Goal: Task Accomplishment & Management: Manage account settings

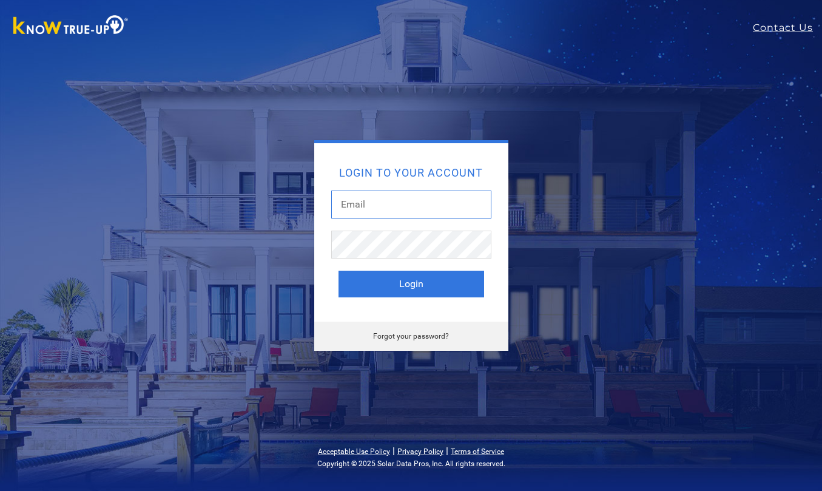
type input "[EMAIL_ADDRESS][DOMAIN_NAME]"
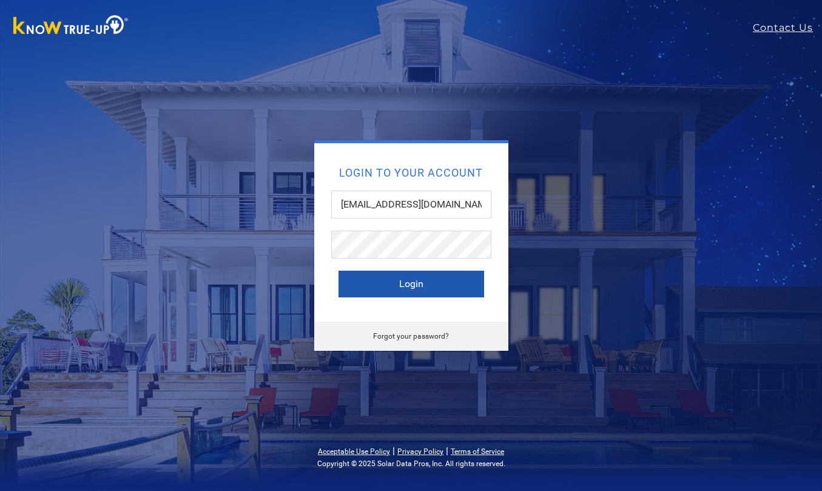
click at [401, 284] on button "Login" at bounding box center [411, 284] width 146 height 27
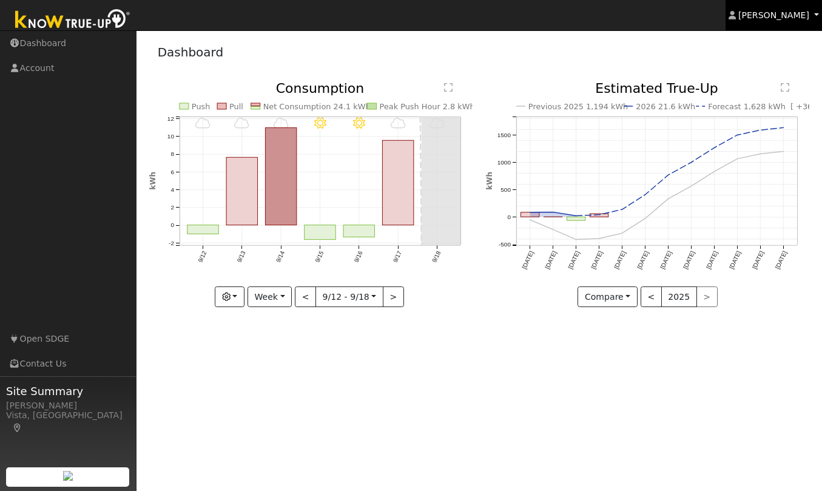
click at [790, 15] on span "[PERSON_NAME]" at bounding box center [773, 15] width 71 height 10
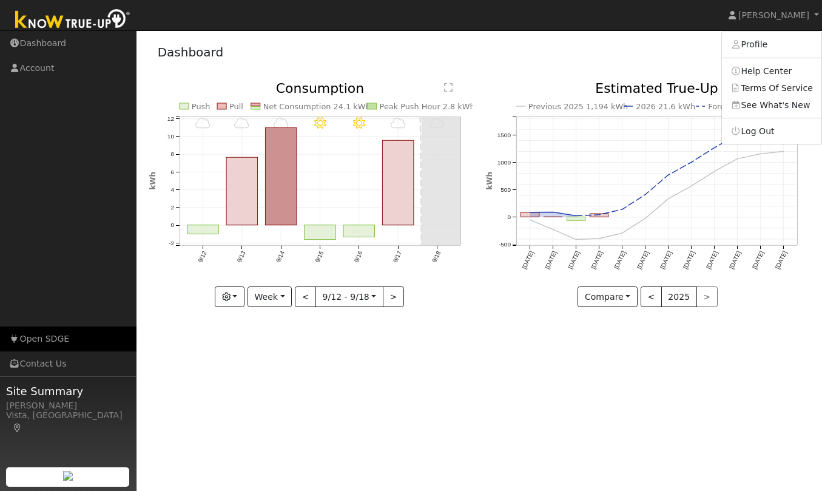
click at [55, 337] on link "Open SDGE" at bounding box center [68, 338] width 136 height 25
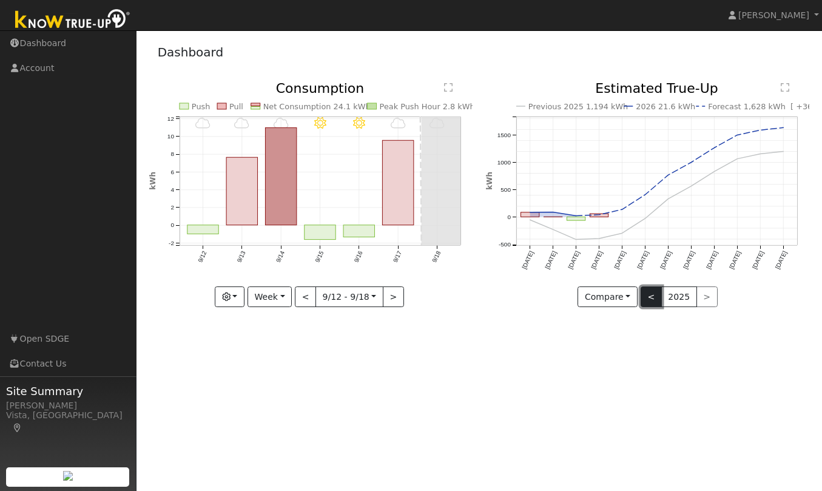
click at [651, 296] on button "<" at bounding box center [651, 296] width 21 height 21
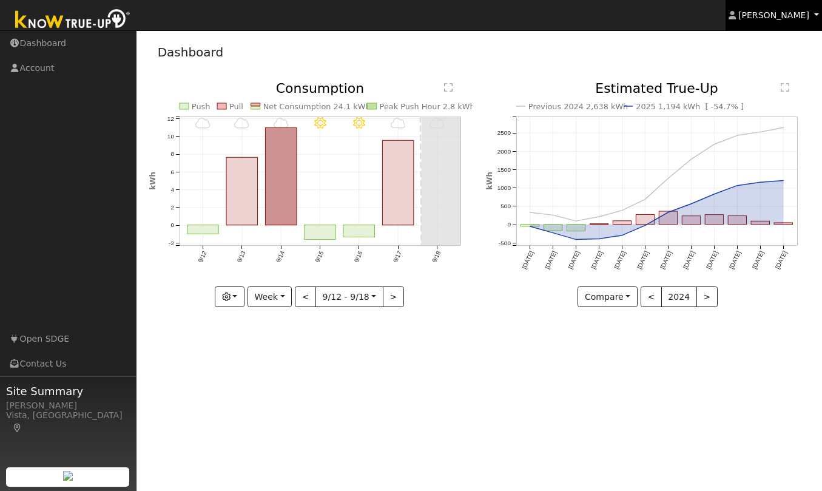
click at [766, 21] on link "[PERSON_NAME]" at bounding box center [773, 15] width 97 height 30
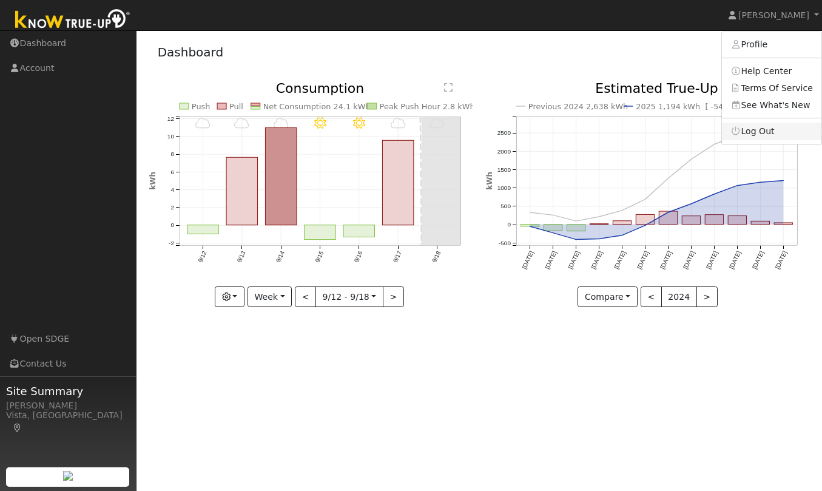
click at [756, 126] on link "Log Out" at bounding box center [771, 131] width 99 height 17
